Goal: Find specific page/section: Find specific page/section

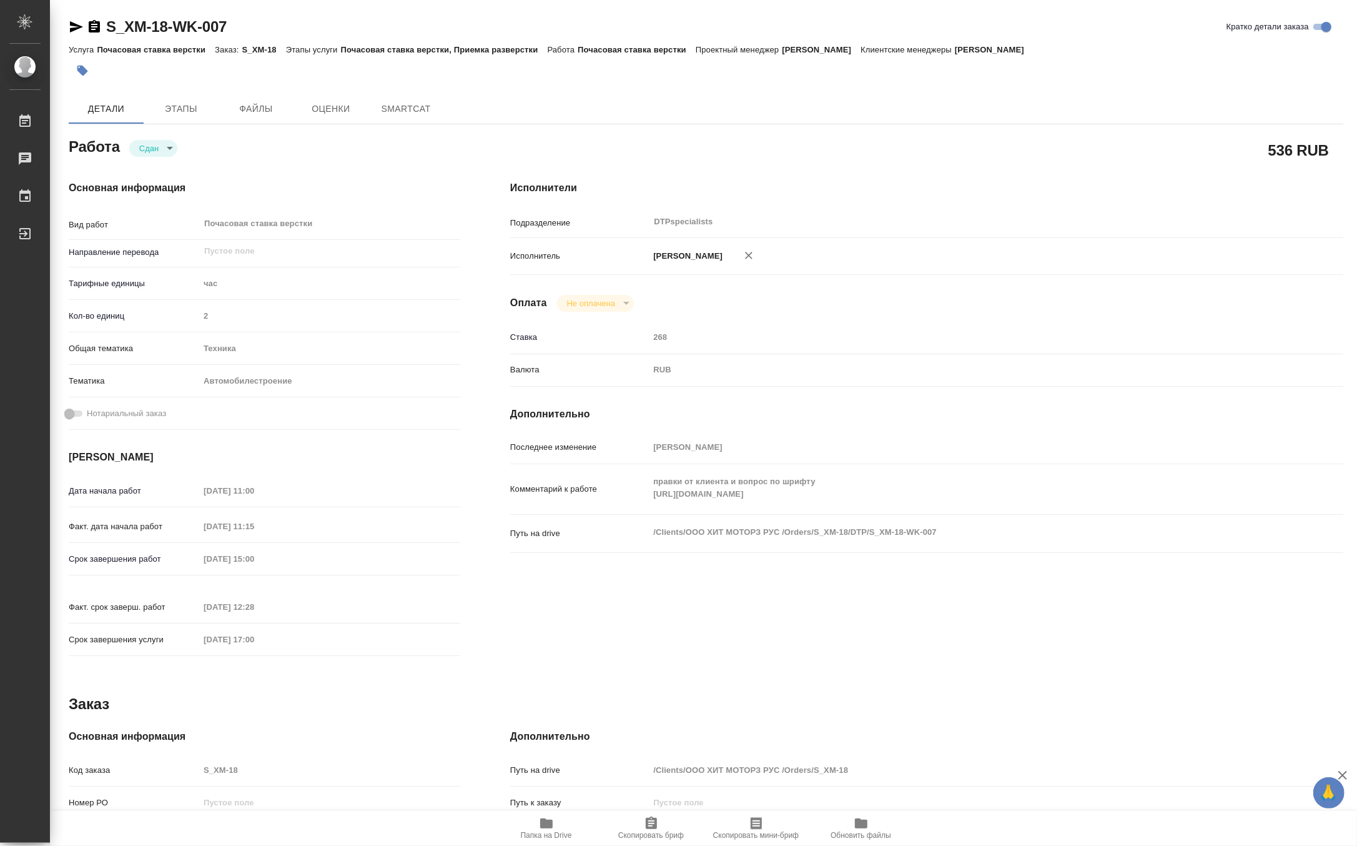
type textarea "x"
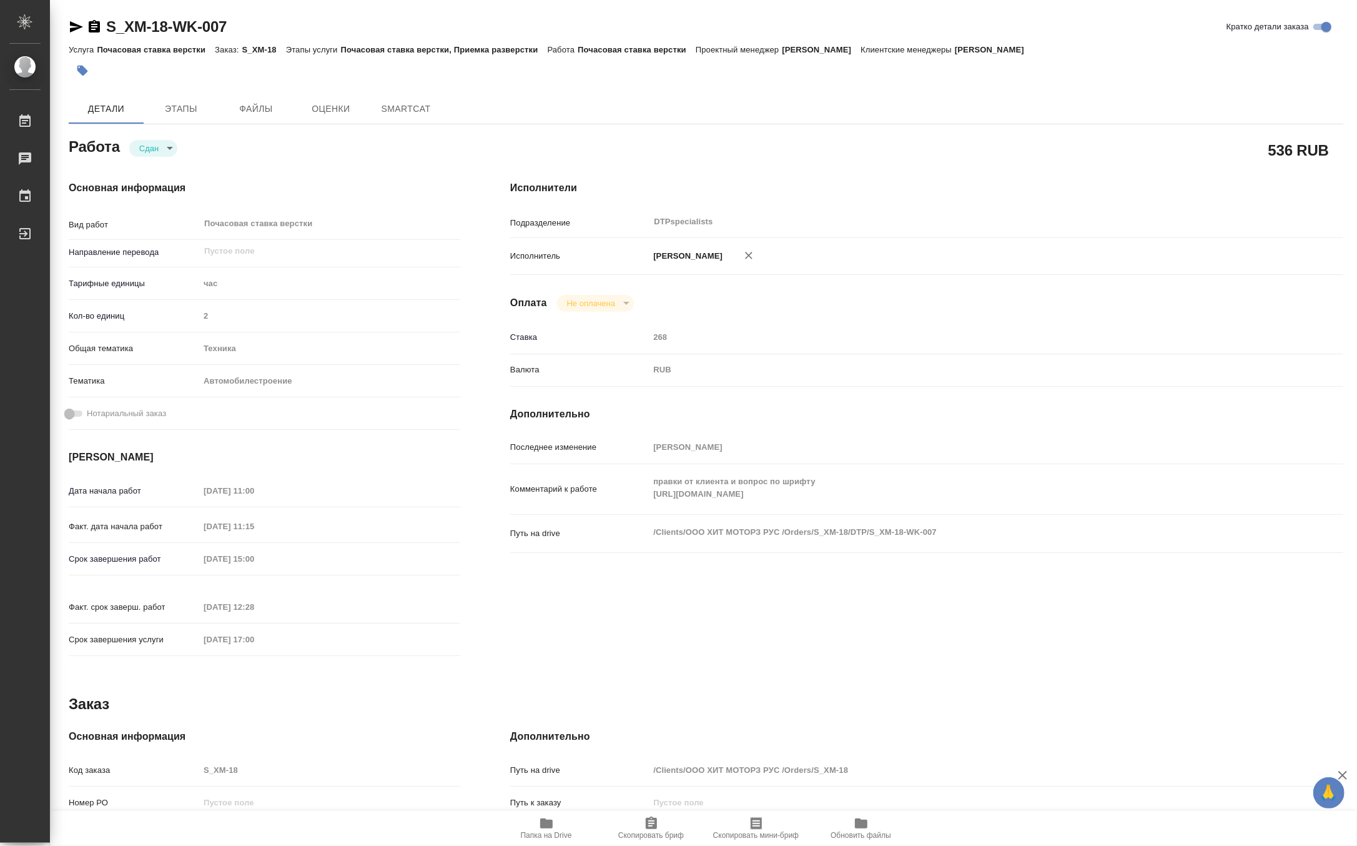
type textarea "x"
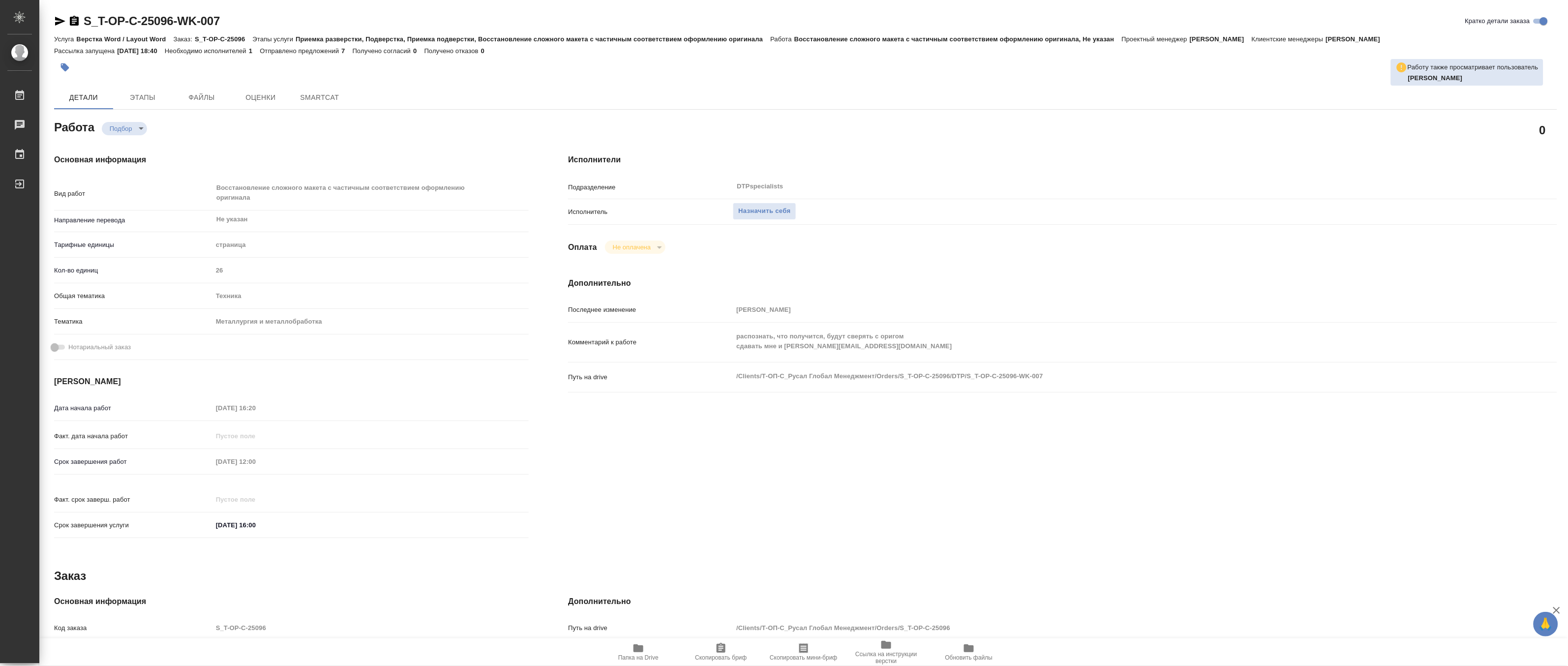
type textarea "x"
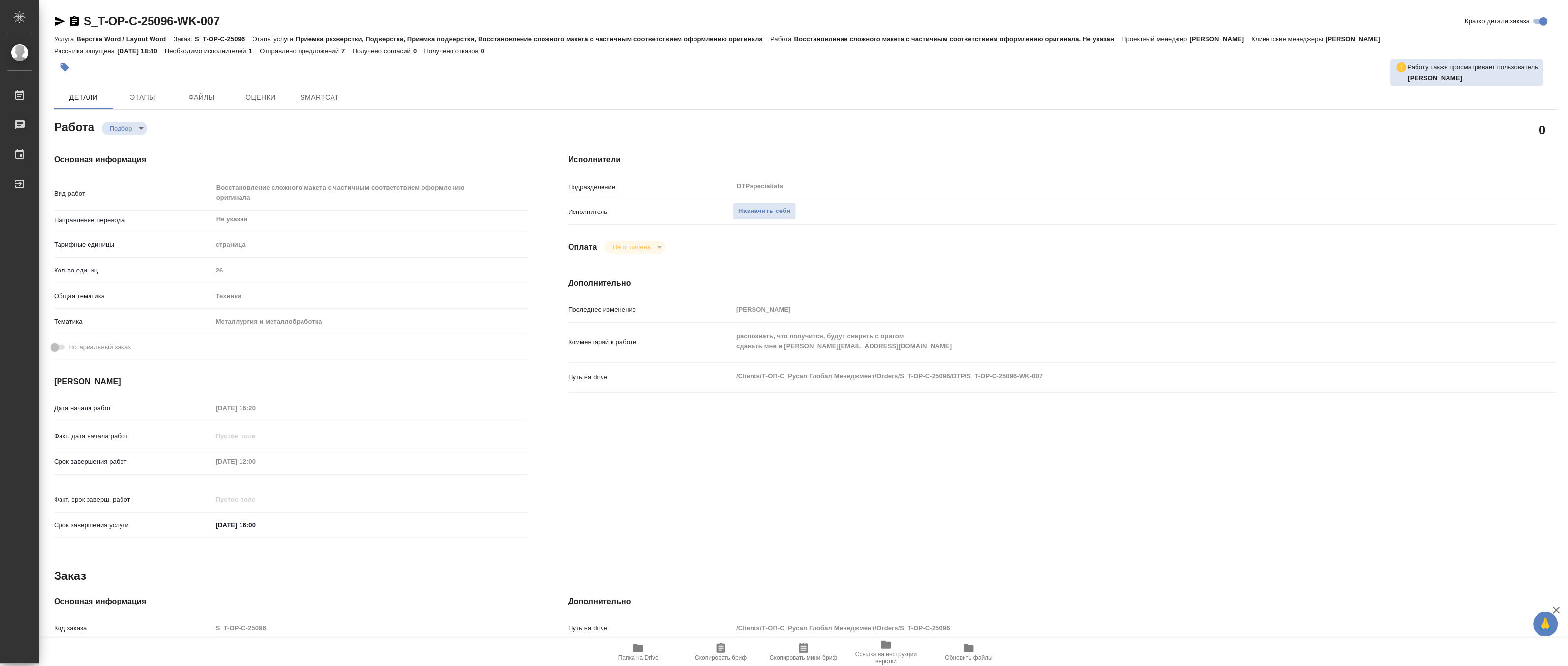
type textarea "x"
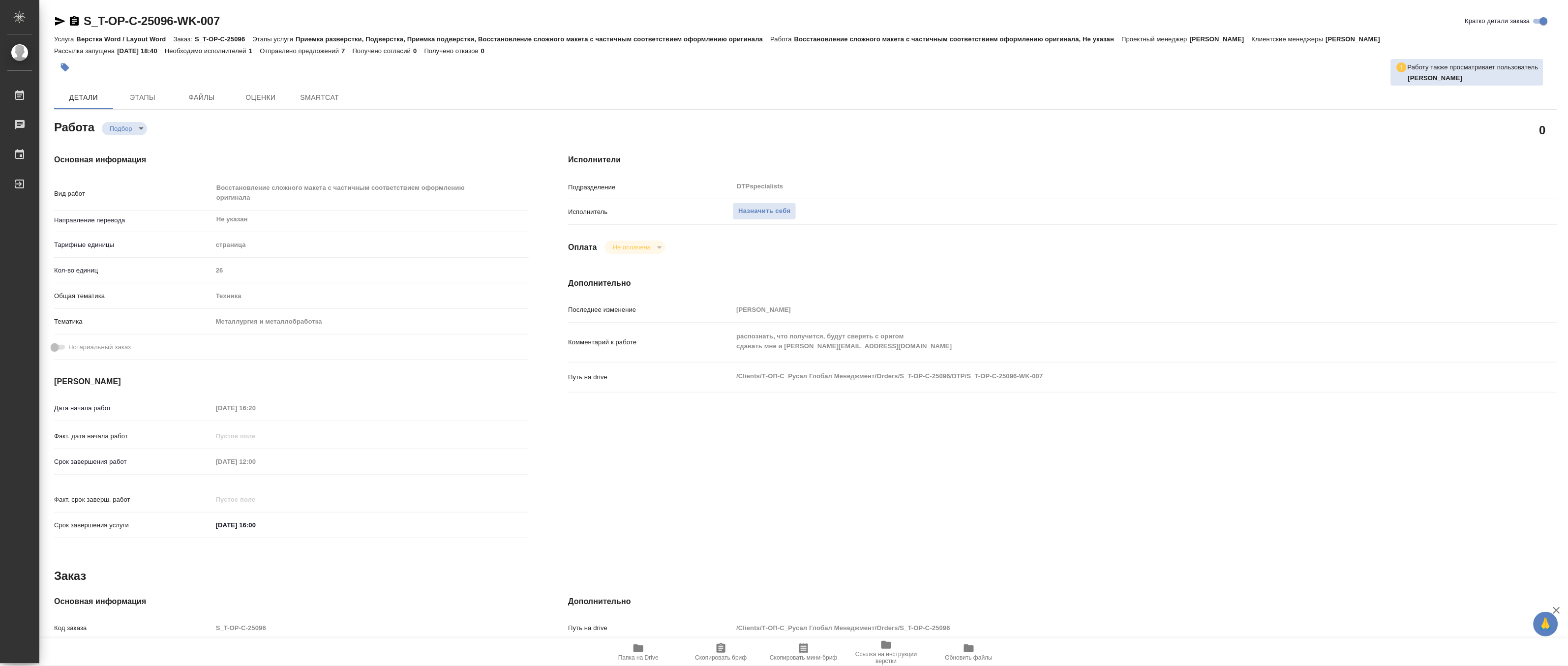
type textarea "x"
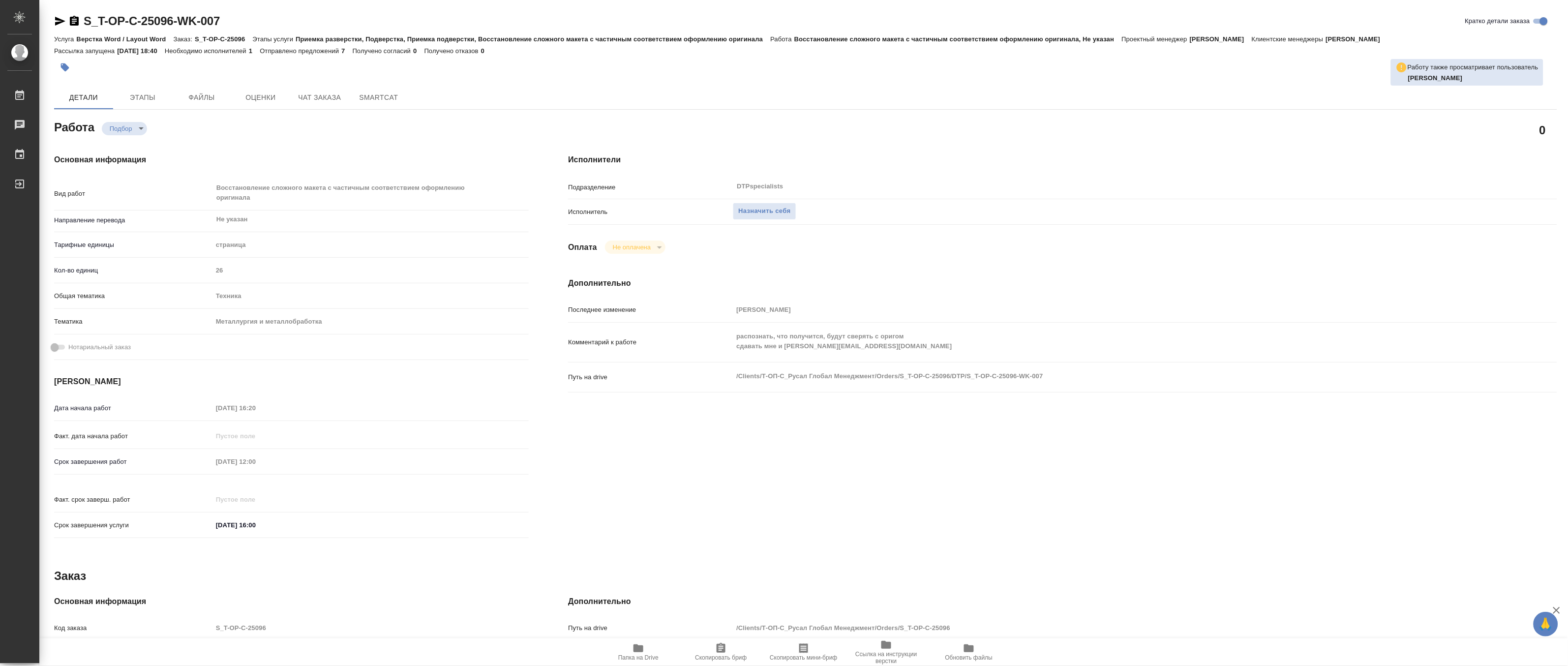
type textarea "x"
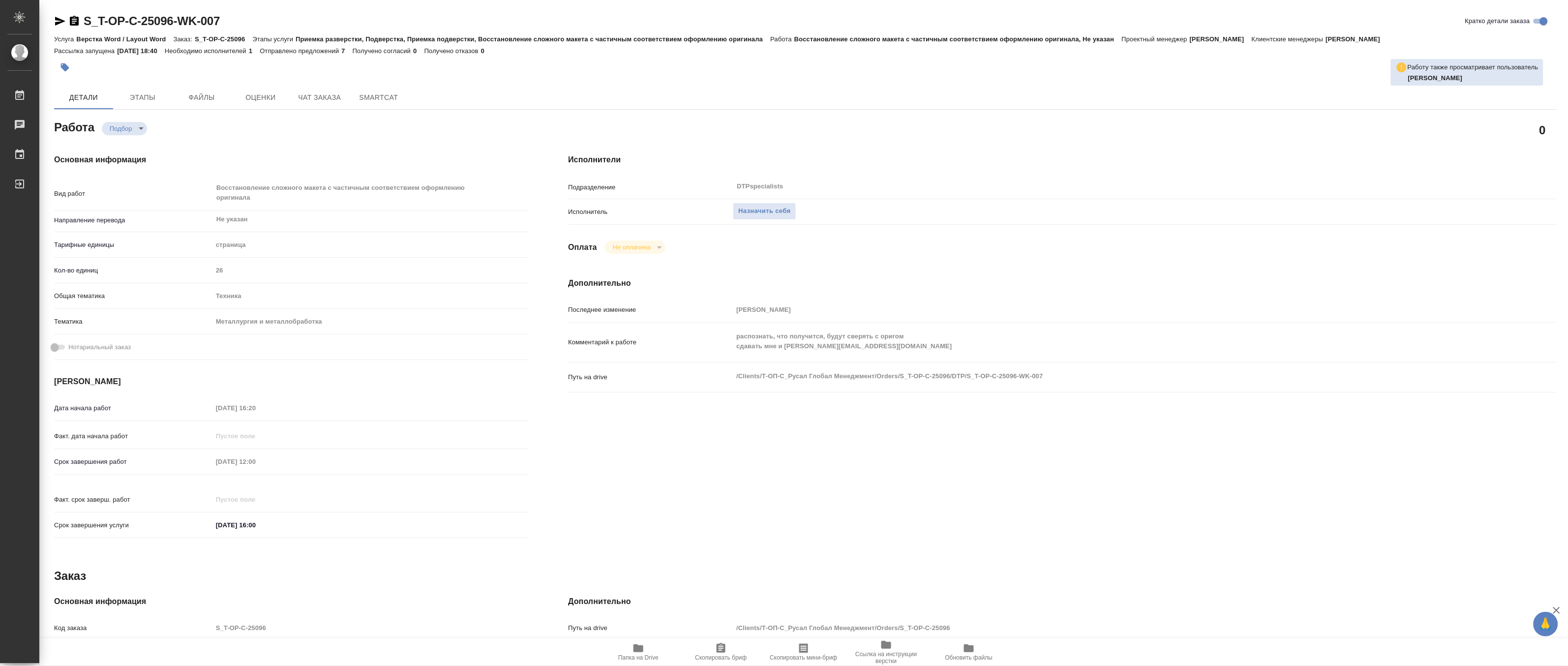
type textarea "x"
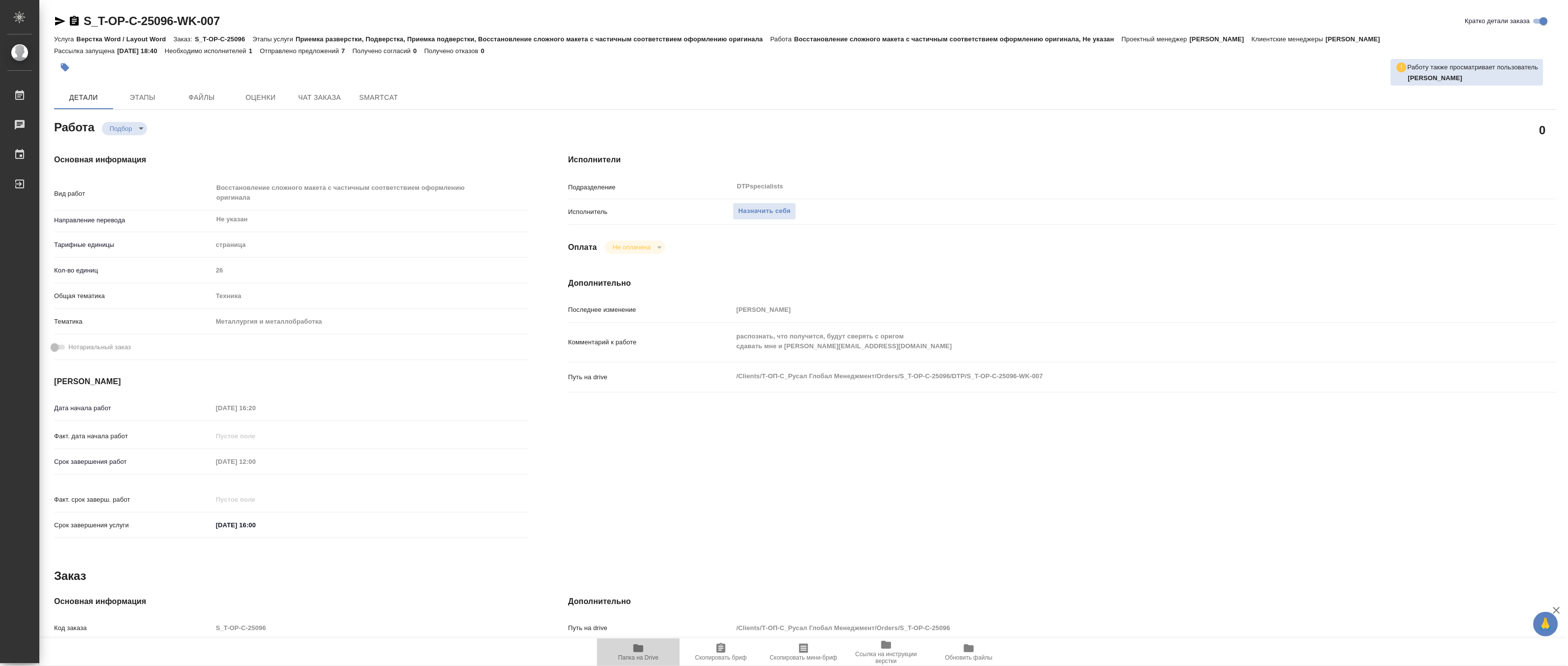
click at [641, 657] on span "Папка на Drive" at bounding box center [638, 657] width 40 height 7
